Goal: Information Seeking & Learning: Learn about a topic

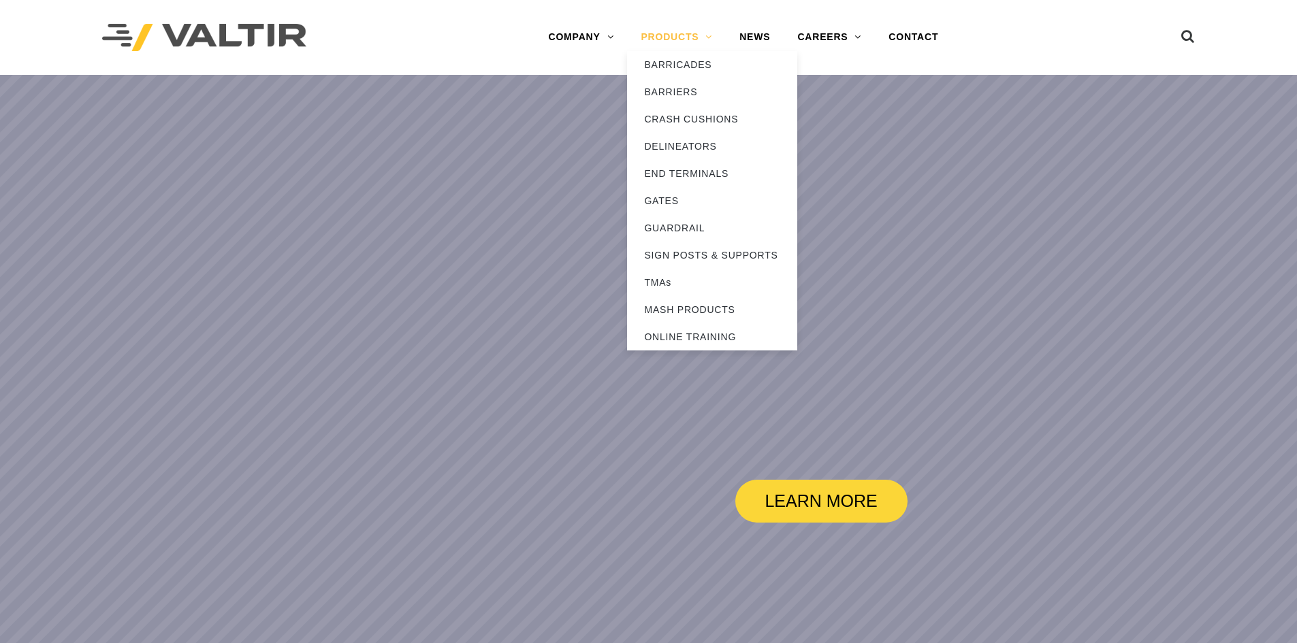
click at [685, 37] on link "PRODUCTS" at bounding box center [676, 37] width 99 height 27
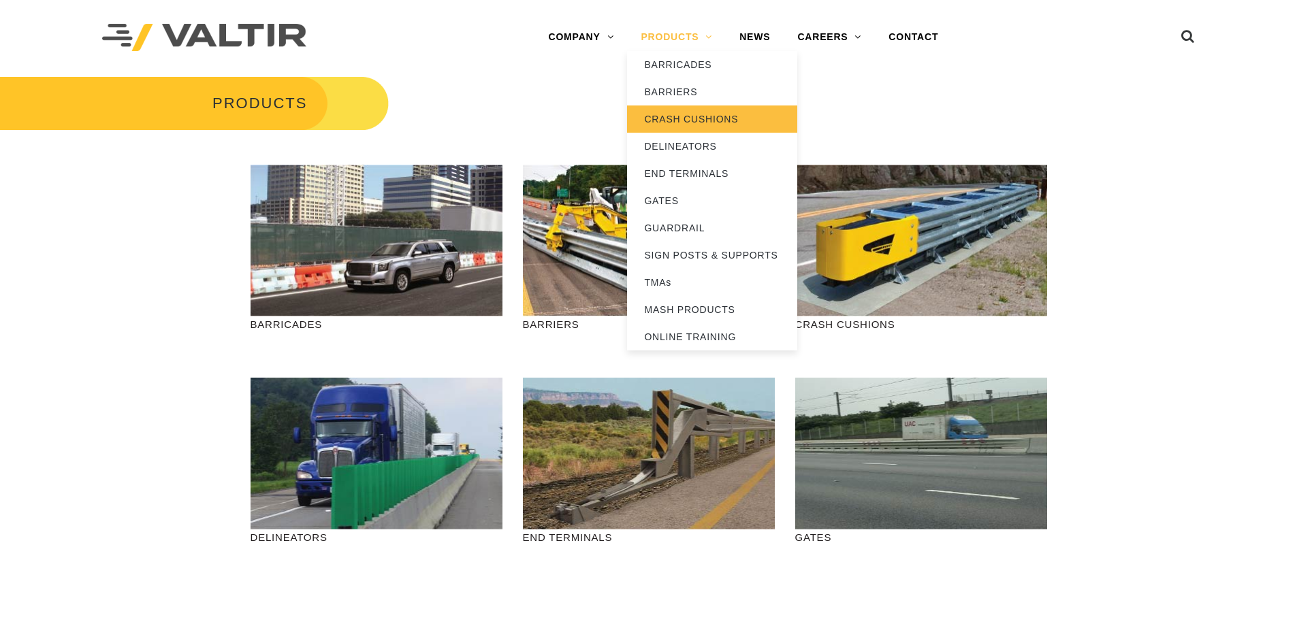
click at [709, 117] on link "CRASH CUSHIONS" at bounding box center [712, 119] width 170 height 27
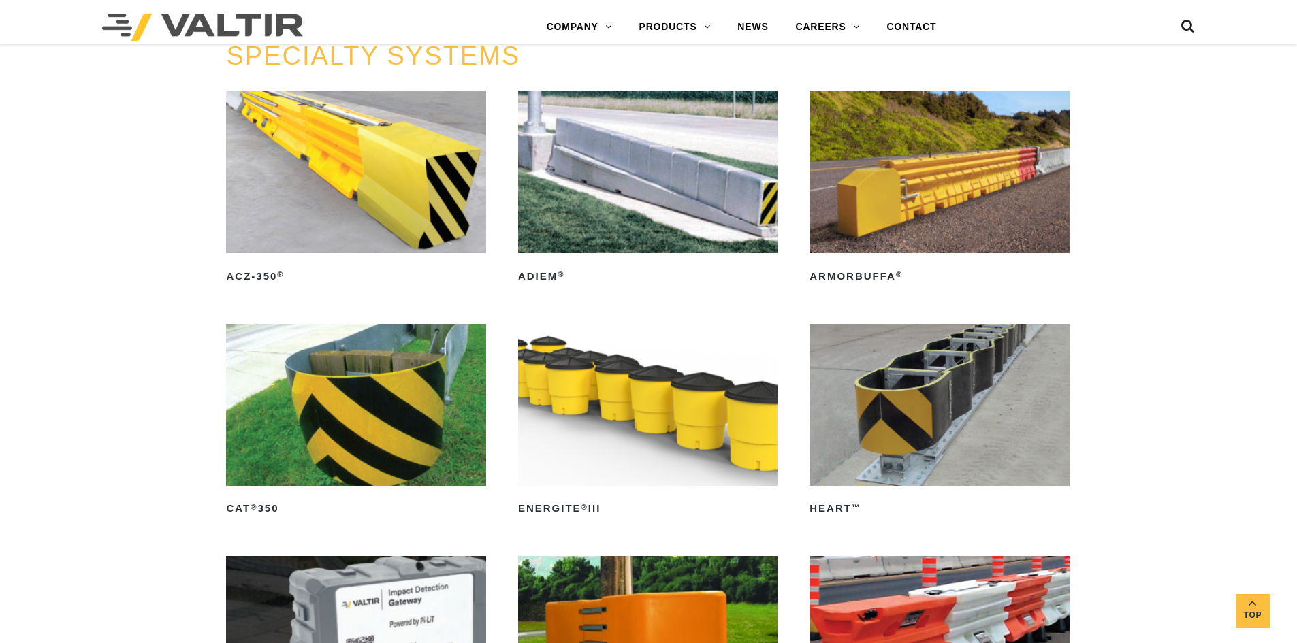
scroll to position [3540, 0]
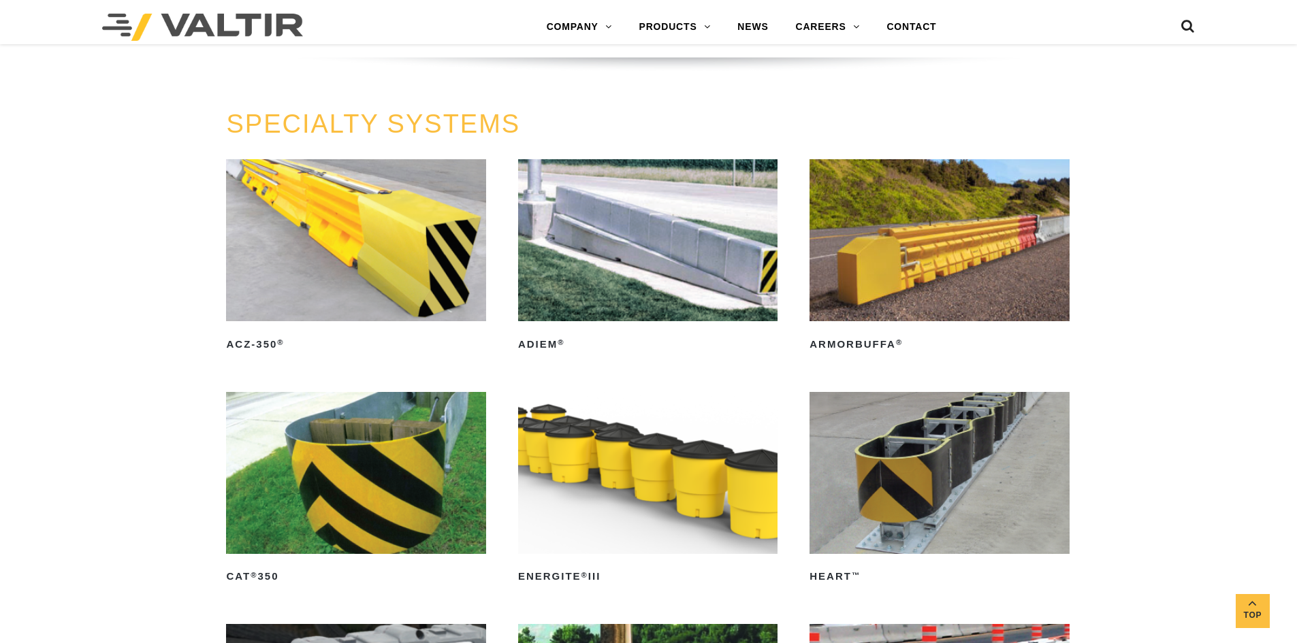
drag, startPoint x: 209, startPoint y: 164, endPoint x: 245, endPoint y: 139, distance: 44.0
click at [209, 164] on div "SPECIALTY SYSTEMS ACZ-350 ® Read more ADIEM ® Read more ArmorBuffa ® Read more …" at bounding box center [648, 516] width 1297 height 812
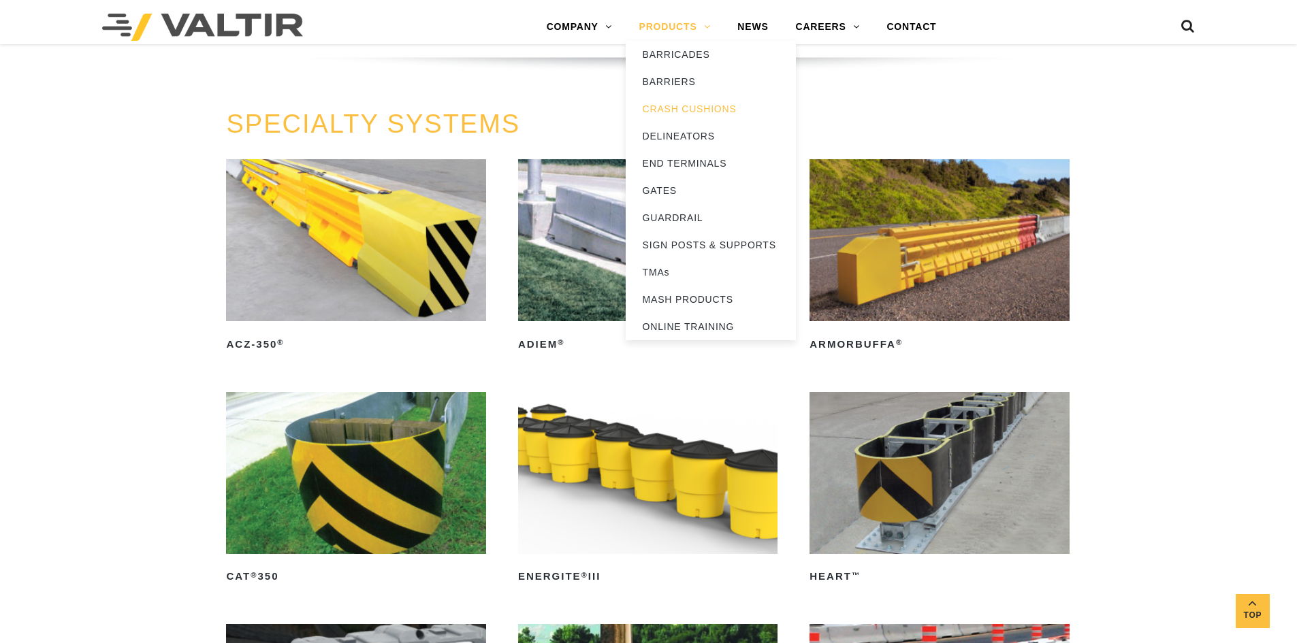
click at [670, 21] on link "PRODUCTS" at bounding box center [675, 27] width 99 height 27
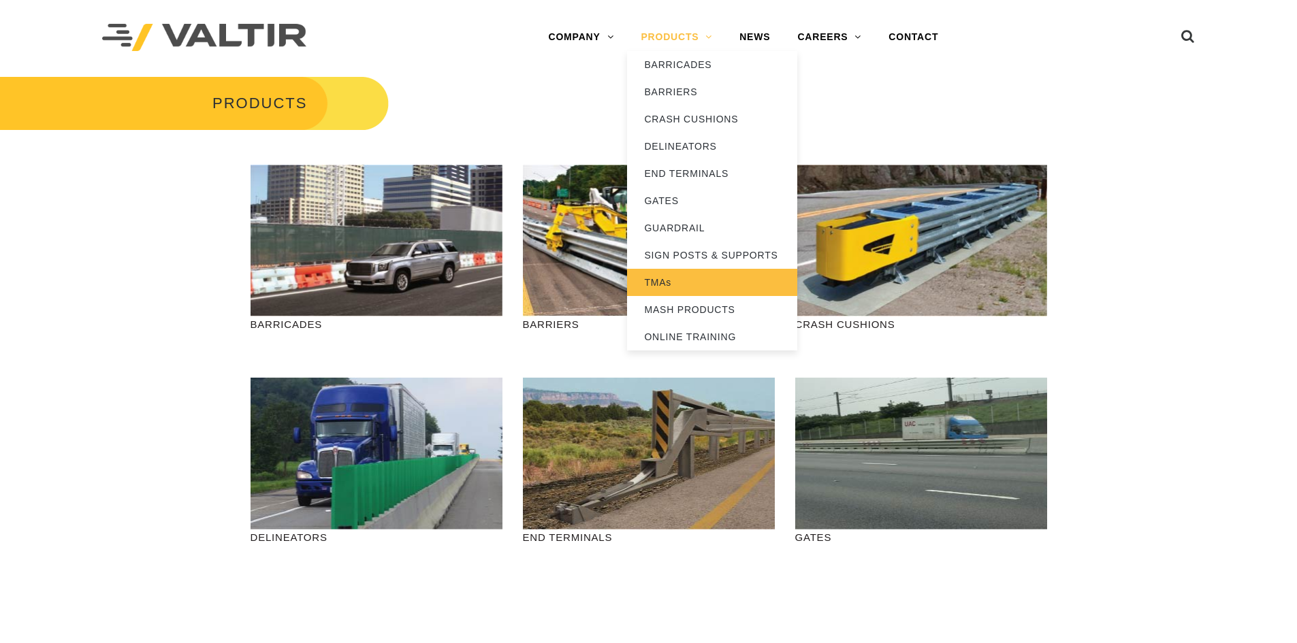
click at [679, 291] on link "TMAs" at bounding box center [712, 282] width 170 height 27
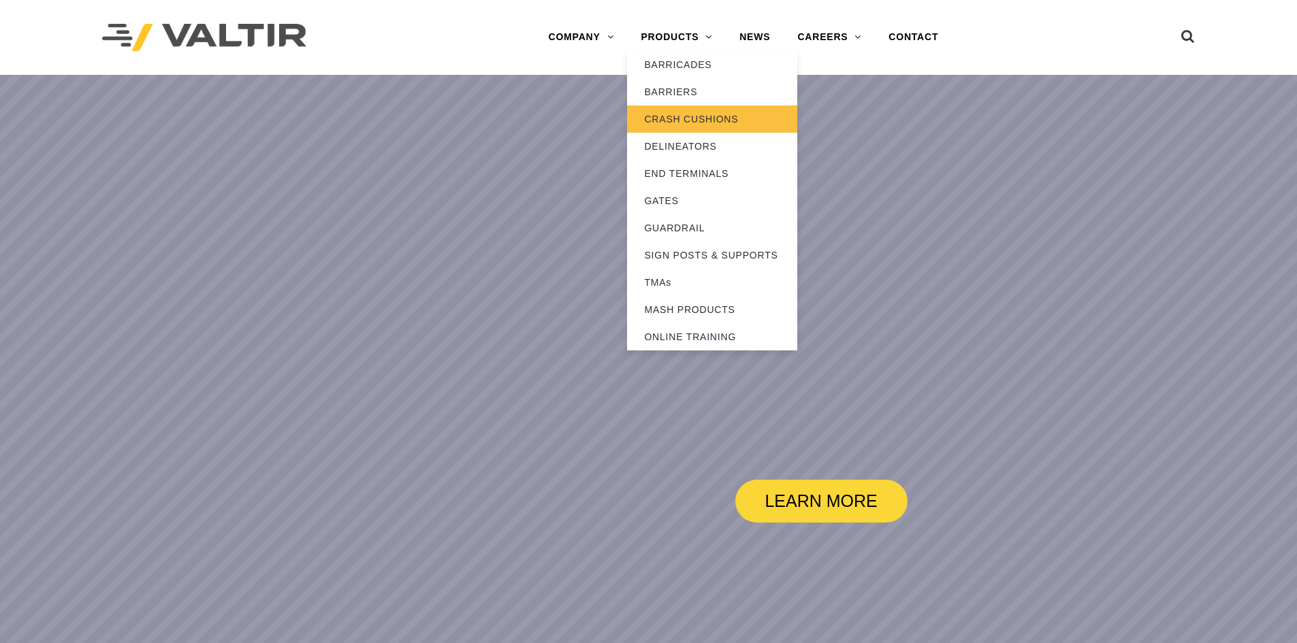
click at [681, 123] on link "CRASH CUSHIONS" at bounding box center [712, 119] width 170 height 27
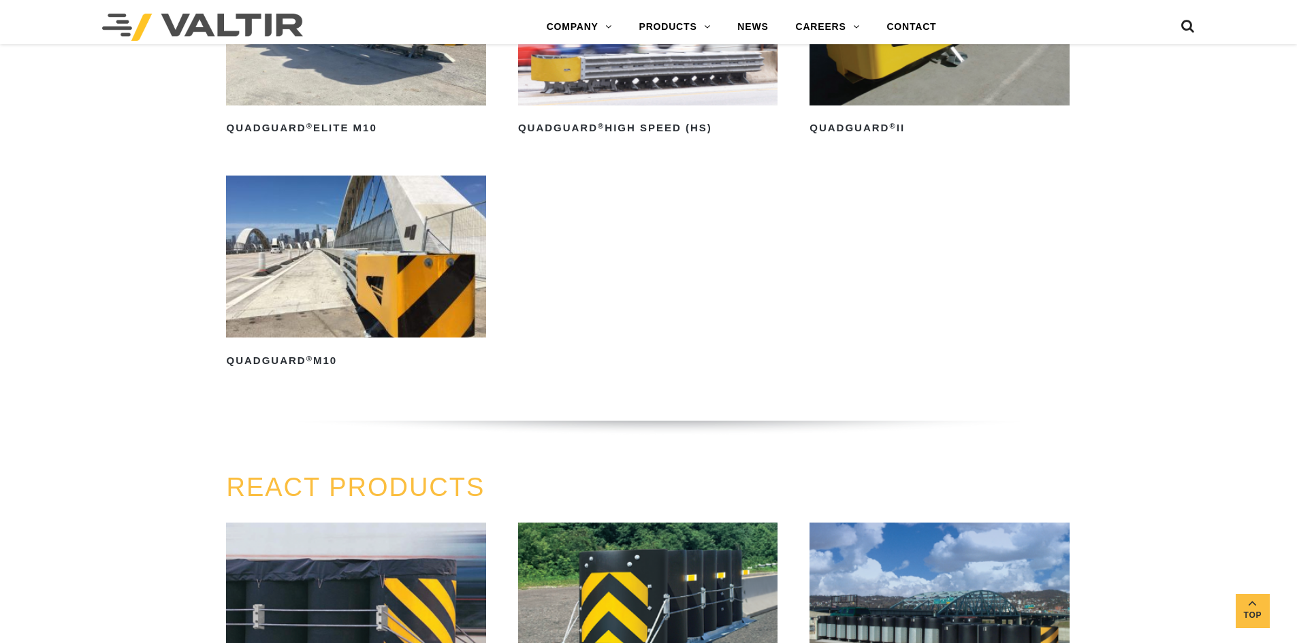
scroll to position [1293, 0]
